Goal: Task Accomplishment & Management: Manage account settings

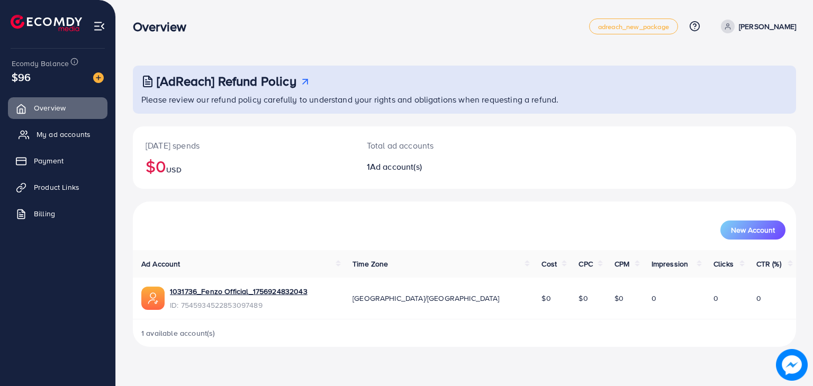
click at [72, 132] on span "My ad accounts" at bounding box center [64, 134] width 54 height 11
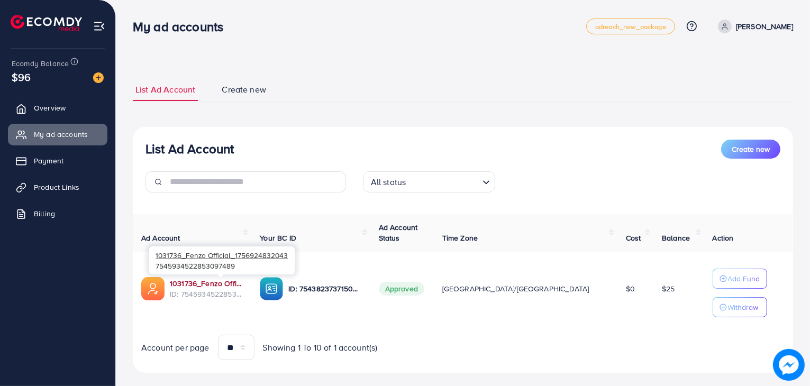
click at [226, 286] on link "1031736_Fenzo Official_1756924832043" at bounding box center [206, 283] width 73 height 11
click at [61, 188] on span "Product Links" at bounding box center [59, 187] width 45 height 11
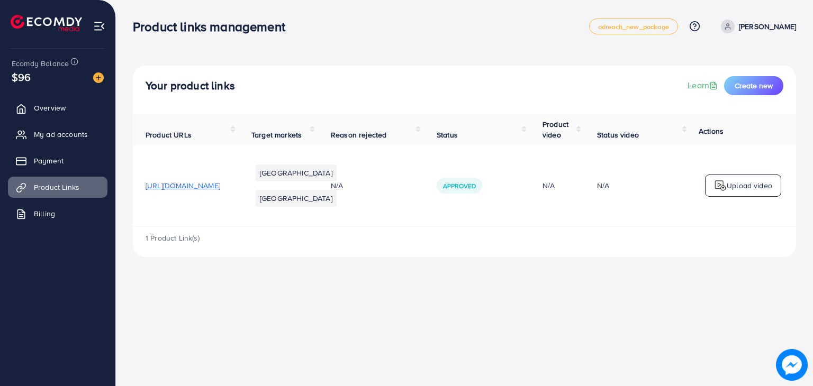
click at [770, 252] on div "1 Product Link(s)" at bounding box center [464, 241] width 663 height 31
click at [180, 251] on div "1 Product Link(s)" at bounding box center [464, 241] width 663 height 31
click at [172, 251] on div "1 Product Link(s)" at bounding box center [464, 241] width 663 height 31
click at [55, 159] on span "Payment" at bounding box center [52, 161] width 30 height 11
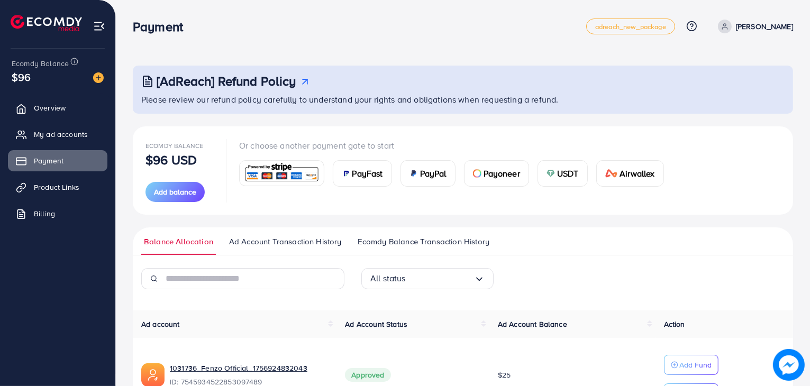
scroll to position [70, 0]
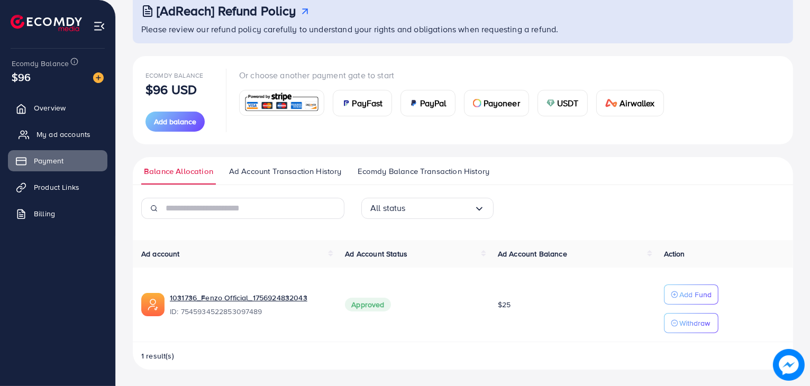
click at [66, 125] on link "My ad accounts" at bounding box center [57, 134] width 99 height 21
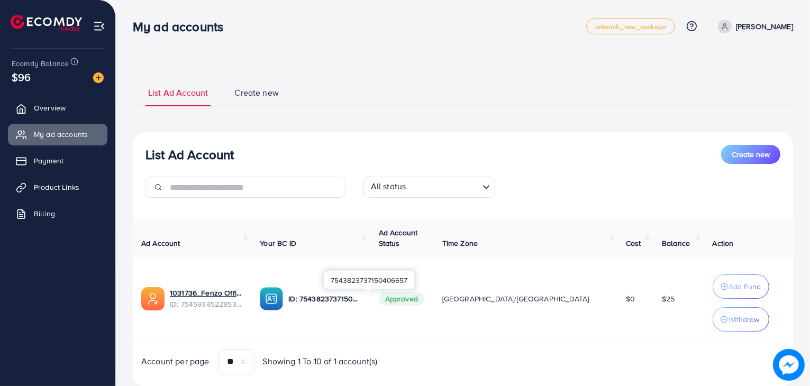
scroll to position [30, 0]
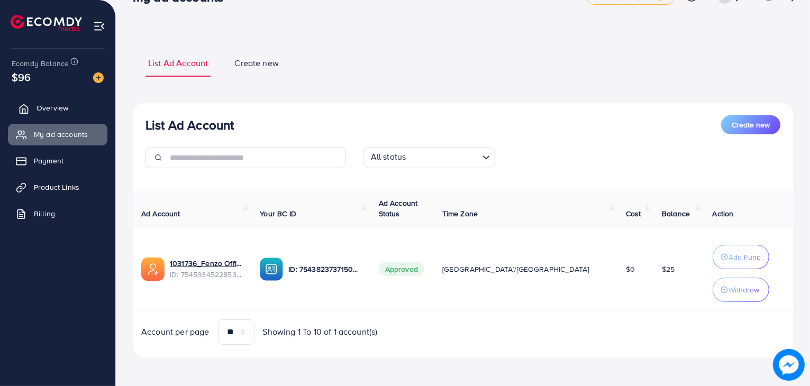
click at [70, 102] on link "Overview" at bounding box center [57, 107] width 99 height 21
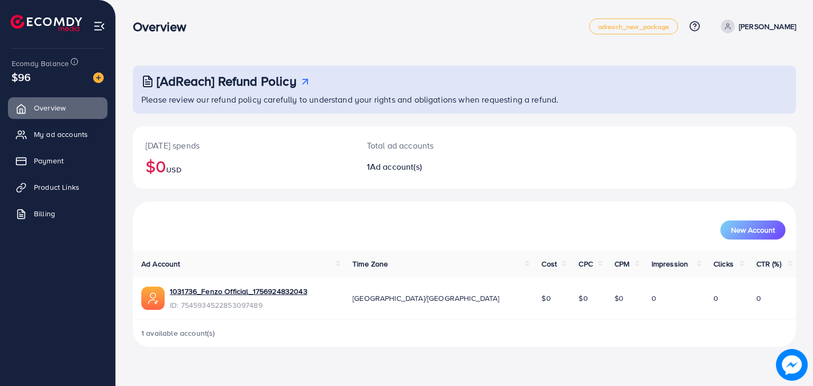
click at [294, 83] on h3 "[AdReach] Refund Policy" at bounding box center [227, 81] width 140 height 15
click at [66, 203] on link "Billing" at bounding box center [57, 213] width 99 height 21
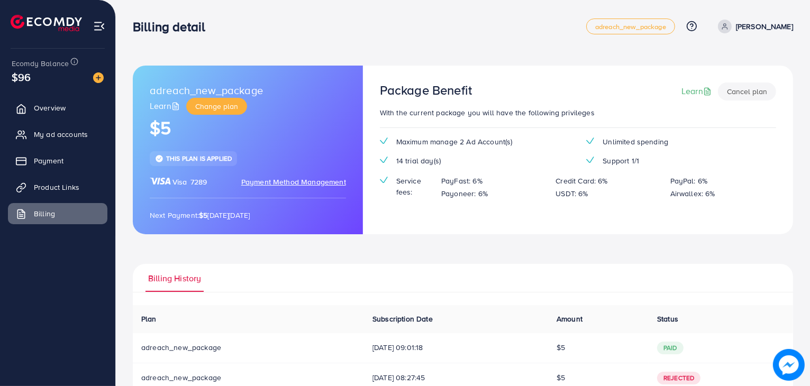
scroll to position [32, 0]
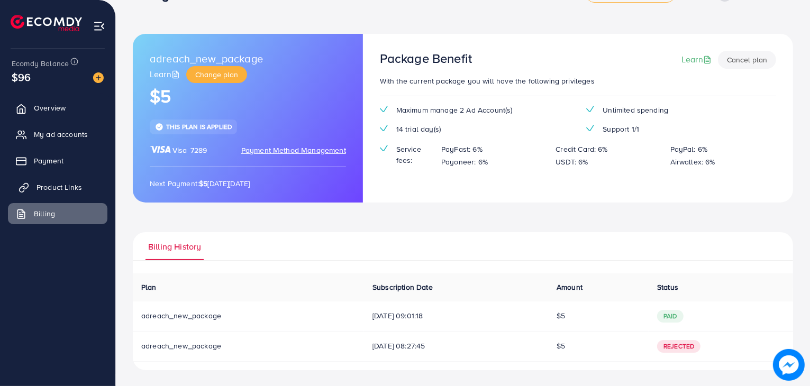
click at [47, 185] on span "Product Links" at bounding box center [59, 187] width 45 height 11
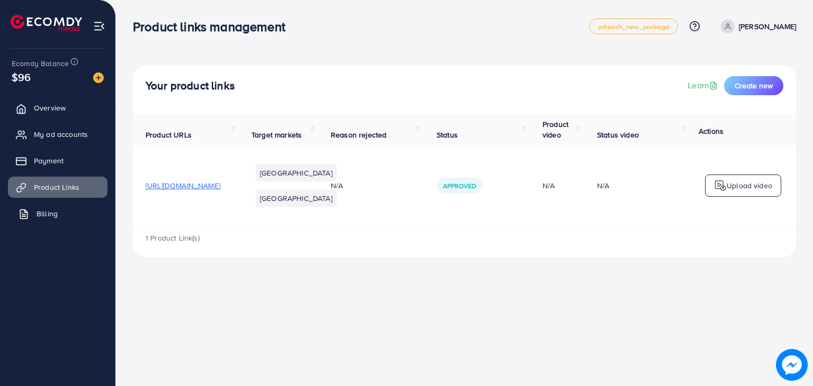
click at [61, 212] on link "Billing" at bounding box center [57, 213] width 99 height 21
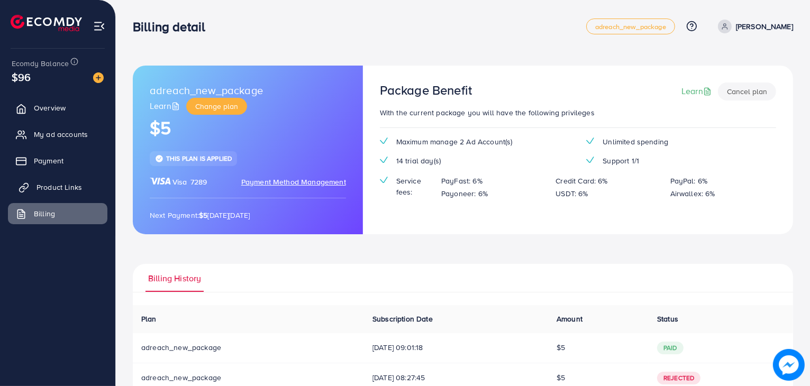
click at [68, 195] on link "Product Links" at bounding box center [57, 187] width 99 height 21
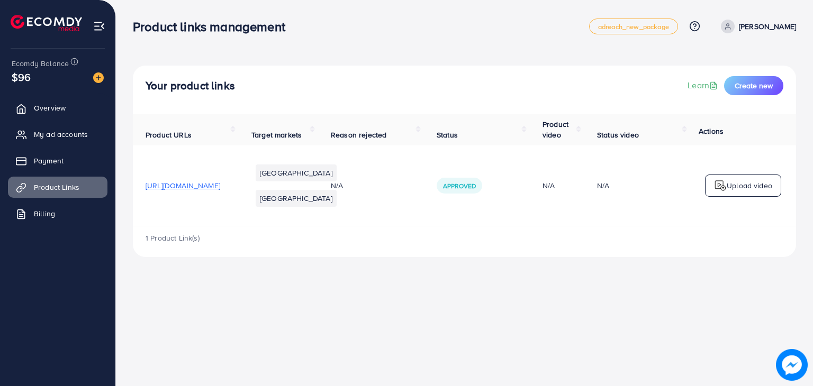
click at [188, 191] on span "[URL][DOMAIN_NAME]" at bounding box center [182, 185] width 75 height 11
click at [760, 87] on span "Create new" at bounding box center [753, 85] width 38 height 11
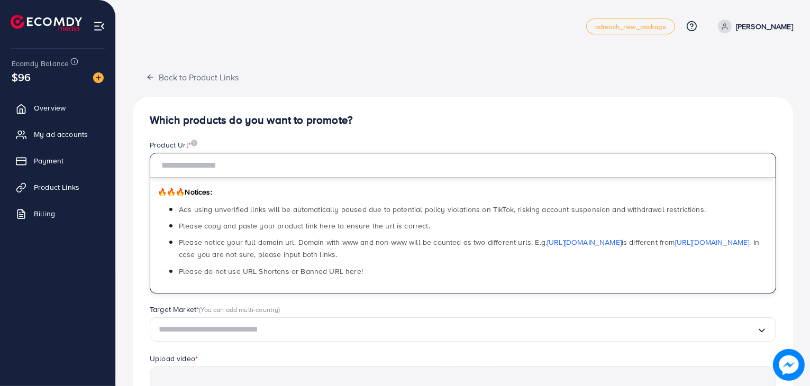
click at [299, 168] on input "text" at bounding box center [463, 165] width 626 height 25
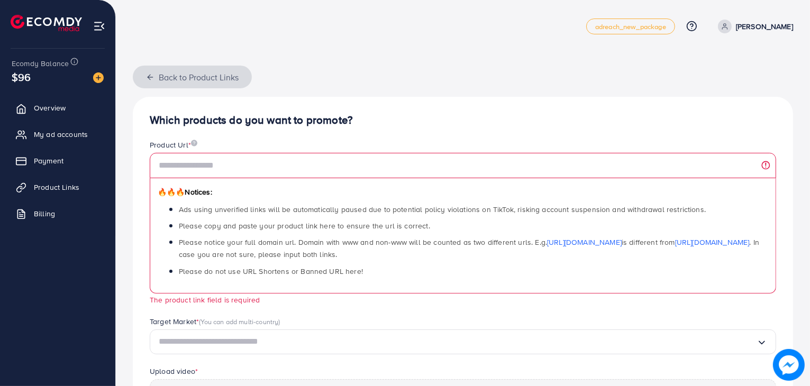
click at [146, 80] on icon "button" at bounding box center [150, 77] width 8 height 8
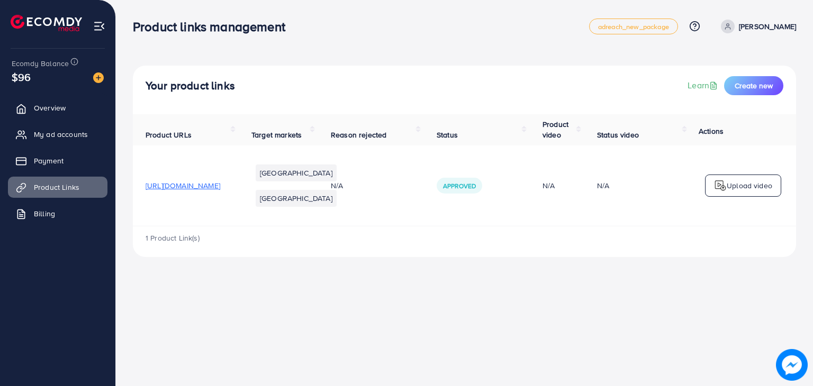
drag, startPoint x: 277, startPoint y: 197, endPoint x: 667, endPoint y: 364, distance: 424.0
click at [667, 364] on div "Product links management adreach_new_package Help Center Contact Support Plans …" at bounding box center [406, 193] width 813 height 386
click at [220, 191] on span "[URL][DOMAIN_NAME]" at bounding box center [182, 185] width 75 height 11
click at [476, 190] on span "Approved" at bounding box center [459, 185] width 33 height 9
click at [412, 185] on td "N/A" at bounding box center [371, 185] width 106 height 81
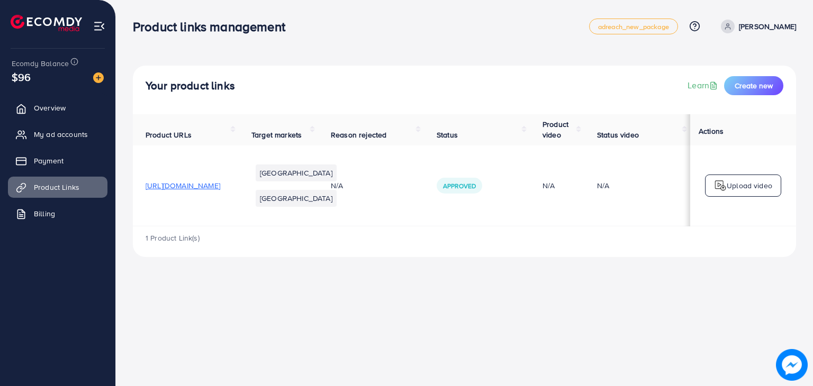
click at [779, 253] on div "1 Product Link(s)" at bounding box center [464, 241] width 663 height 31
click at [775, 226] on td "Upload video" at bounding box center [743, 185] width 106 height 81
click at [295, 181] on li "[GEOGRAPHIC_DATA]" at bounding box center [296, 173] width 81 height 17
click at [749, 86] on span "Create new" at bounding box center [753, 85] width 38 height 11
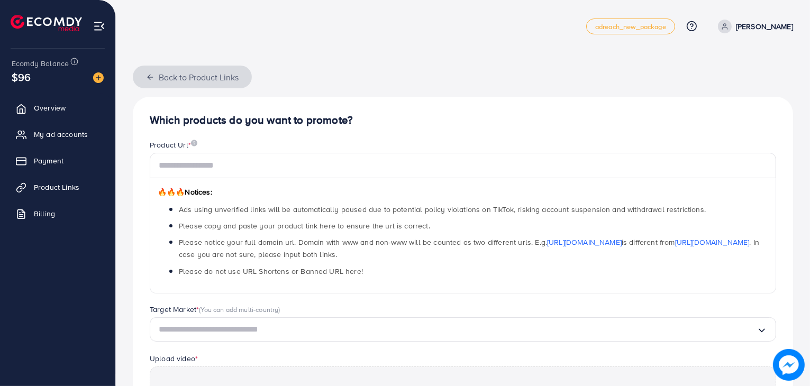
click at [147, 85] on button "Back to Product Links" at bounding box center [192, 77] width 119 height 23
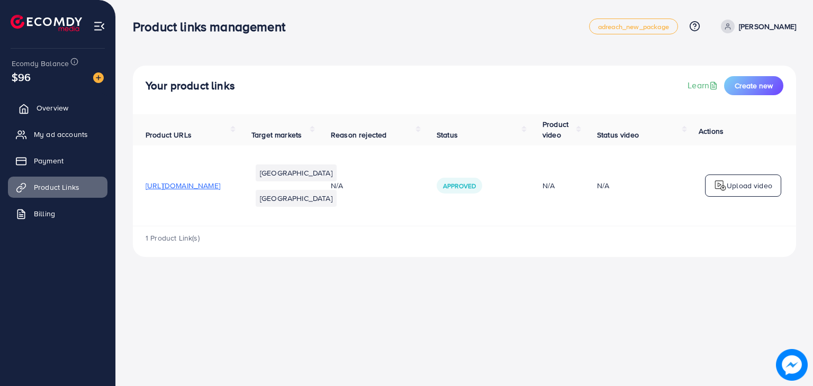
click at [78, 113] on link "Overview" at bounding box center [57, 107] width 99 height 21
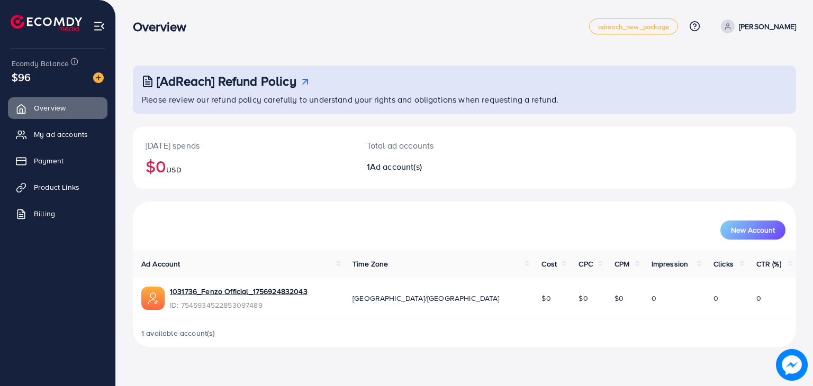
click at [381, 169] on span "Ad account(s)" at bounding box center [396, 167] width 52 height 12
click at [89, 77] on div at bounding box center [94, 77] width 19 height 12
click at [95, 77] on img at bounding box center [98, 77] width 11 height 11
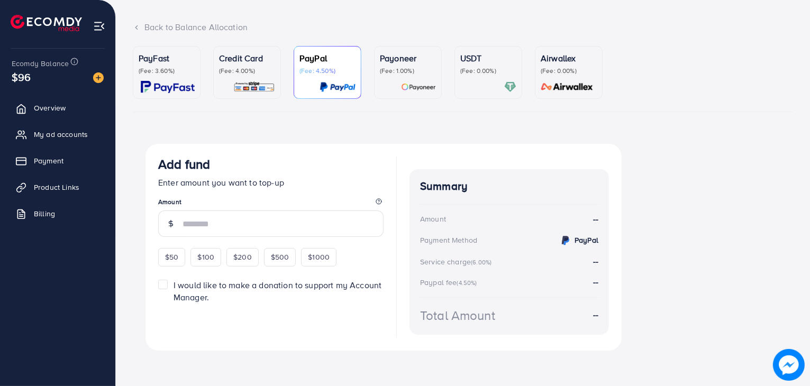
scroll to position [59, 0]
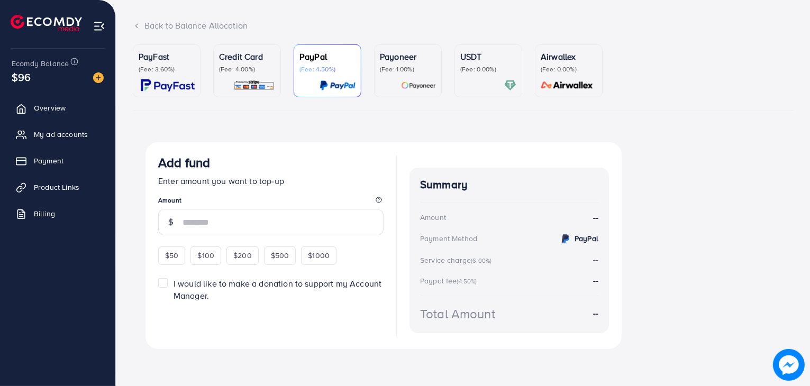
drag, startPoint x: 279, startPoint y: 184, endPoint x: 277, endPoint y: 132, distance: 51.9
click at [277, 132] on div "PayFast (Fee: 3.60%) Credit Card (Fee: 4.00%) PayPal (Fee: 4.50%) Payoneer (Fee…" at bounding box center [463, 207] width 660 height 326
click at [178, 71] on p "(Fee: 3.60%)" at bounding box center [167, 69] width 56 height 8
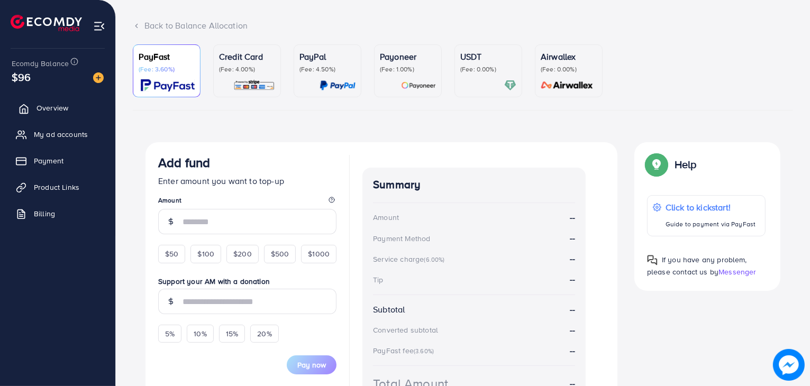
click at [52, 102] on link "Overview" at bounding box center [57, 107] width 99 height 21
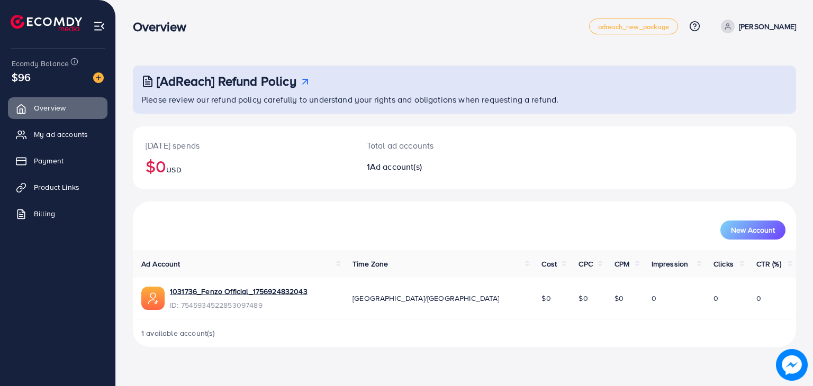
click at [48, 21] on img at bounding box center [46, 23] width 71 height 16
click at [48, 184] on span "Product Links" at bounding box center [59, 187] width 45 height 11
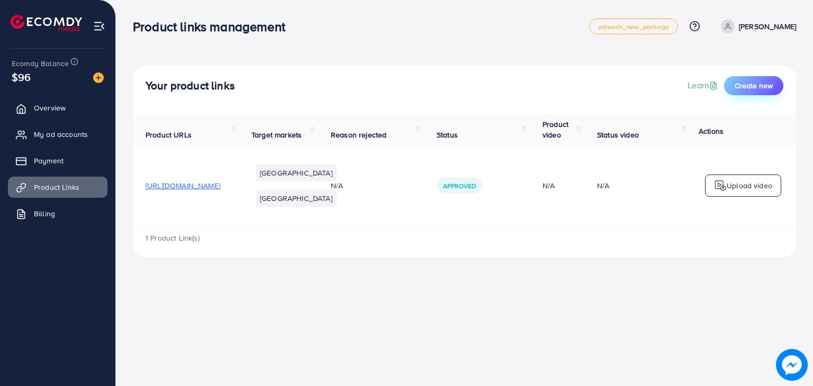
click at [739, 87] on span "Create new" at bounding box center [753, 85] width 38 height 11
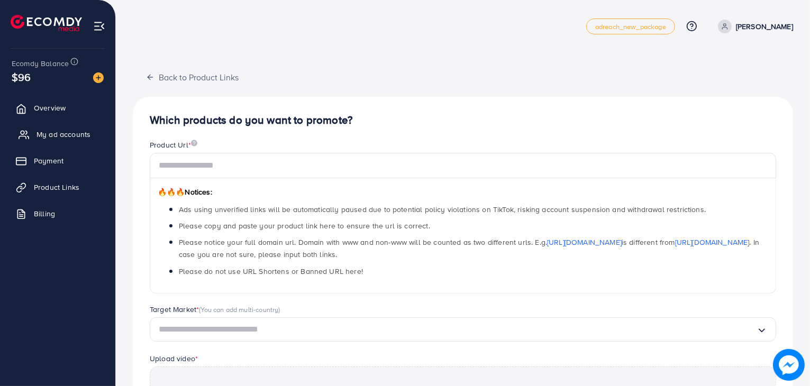
click at [42, 136] on span "My ad accounts" at bounding box center [64, 134] width 54 height 11
